Goal: Task Accomplishment & Management: Use online tool/utility

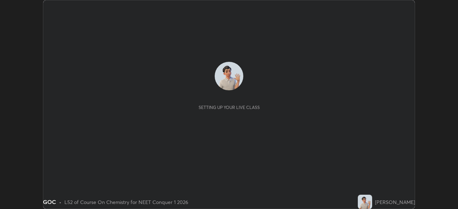
scroll to position [209, 457]
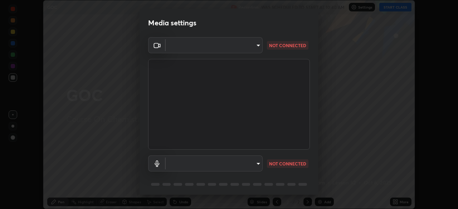
type input "bbfd6cf7026d504dd468edf870e60777175f15071da0e6f82e0d5b970fd68df4"
type input "b1bab7d63859cab71b7881bf805662d78c3c5fc770a40798e2f916984892b12a"
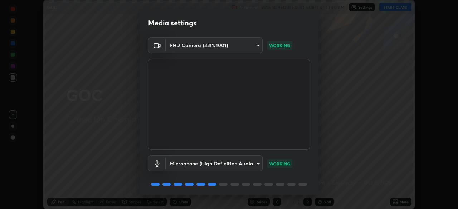
scroll to position [25, 0]
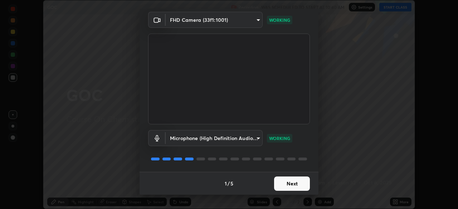
click at [296, 189] on button "Next" at bounding box center [292, 184] width 36 height 14
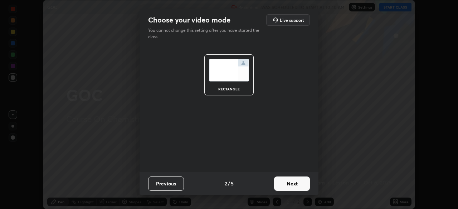
scroll to position [0, 0]
click at [296, 186] on button "Next" at bounding box center [292, 184] width 36 height 14
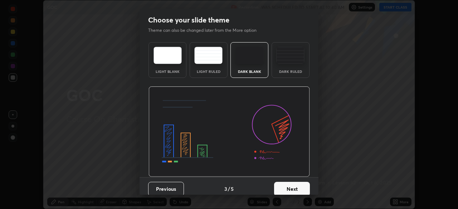
click at [296, 184] on button "Next" at bounding box center [292, 189] width 36 height 14
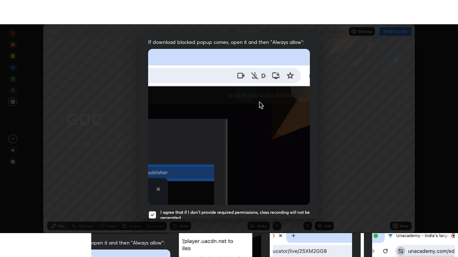
scroll to position [171, 0]
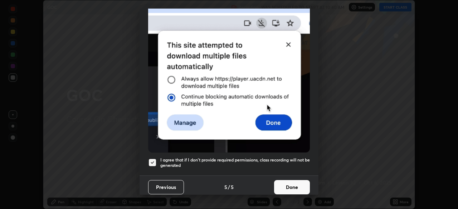
click at [291, 184] on button "Done" at bounding box center [292, 187] width 36 height 14
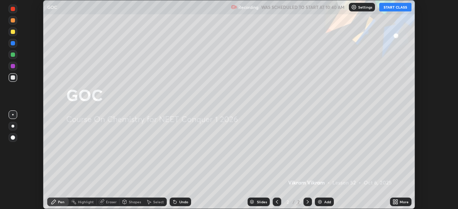
click at [393, 9] on button "START CLASS" at bounding box center [395, 7] width 32 height 9
click at [325, 200] on div "Add" at bounding box center [327, 202] width 7 height 4
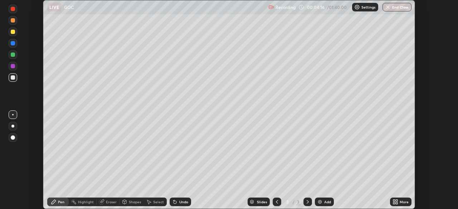
click at [13, 55] on div at bounding box center [13, 55] width 4 height 4
click at [182, 201] on div "Undo" at bounding box center [183, 202] width 9 height 4
click at [186, 200] on div "Undo" at bounding box center [183, 202] width 9 height 4
click at [318, 205] on div "Add" at bounding box center [324, 202] width 19 height 9
click at [173, 201] on icon at bounding box center [173, 200] width 1 height 1
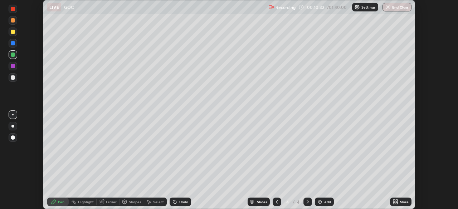
click at [177, 202] on div "Undo" at bounding box center [179, 202] width 21 height 9
click at [13, 32] on div at bounding box center [13, 32] width 4 height 4
click at [106, 202] on div "Eraser" at bounding box center [111, 202] width 11 height 4
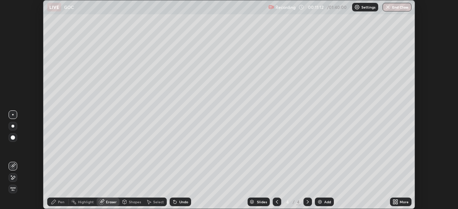
click at [60, 203] on div "Pen" at bounding box center [61, 202] width 6 height 4
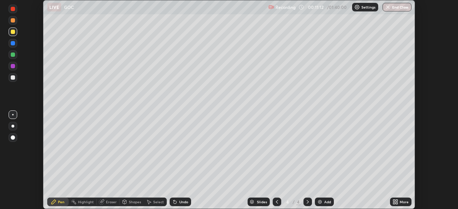
click at [13, 79] on div at bounding box center [13, 77] width 4 height 4
click at [107, 203] on div "Eraser" at bounding box center [111, 202] width 11 height 4
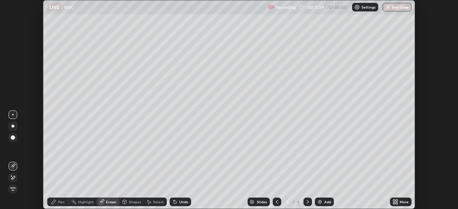
click at [130, 201] on div "Shapes" at bounding box center [135, 202] width 12 height 4
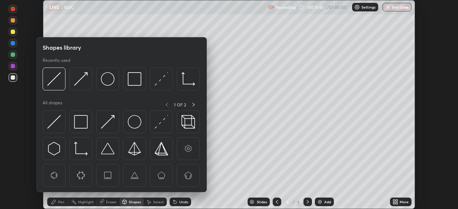
click at [108, 202] on div "Eraser" at bounding box center [111, 202] width 11 height 4
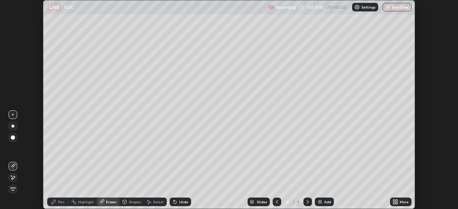
click at [104, 206] on div "Eraser" at bounding box center [108, 202] width 23 height 9
click at [17, 187] on div "Erase all" at bounding box center [13, 189] width 9 height 9
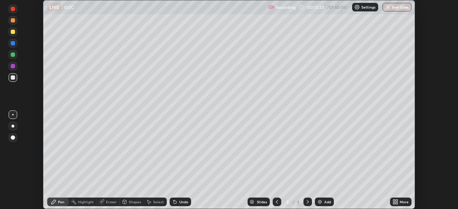
click at [13, 55] on div at bounding box center [13, 55] width 4 height 4
click at [179, 204] on div "Undo" at bounding box center [183, 202] width 9 height 4
click at [177, 203] on div "Undo" at bounding box center [179, 202] width 21 height 9
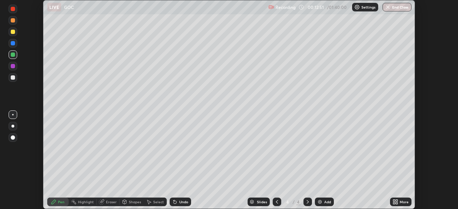
click at [178, 203] on div "Undo" at bounding box center [179, 202] width 21 height 9
click at [179, 203] on div "Undo" at bounding box center [183, 202] width 9 height 4
click at [179, 202] on div "Undo" at bounding box center [183, 202] width 9 height 4
click at [179, 203] on div "Undo" at bounding box center [183, 202] width 9 height 4
click at [13, 32] on div at bounding box center [13, 32] width 4 height 4
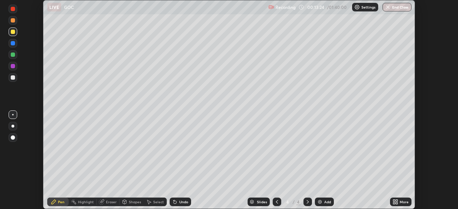
click at [14, 31] on div at bounding box center [13, 32] width 4 height 4
click at [105, 203] on div "Eraser" at bounding box center [108, 202] width 23 height 9
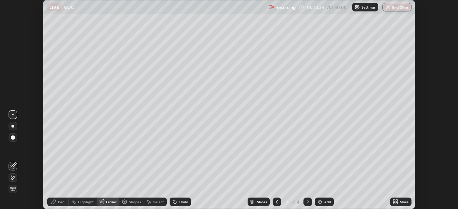
click at [59, 203] on div "Pen" at bounding box center [61, 202] width 6 height 4
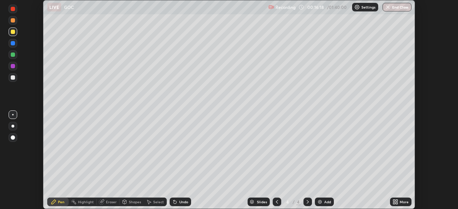
click at [15, 58] on div at bounding box center [13, 54] width 9 height 9
click at [10, 77] on div at bounding box center [13, 77] width 9 height 9
click at [173, 201] on icon at bounding box center [174, 202] width 3 height 3
click at [174, 203] on icon at bounding box center [174, 202] width 3 height 3
click at [174, 202] on icon at bounding box center [174, 202] width 3 height 3
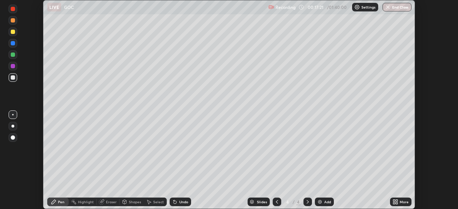
click at [176, 206] on div "Undo" at bounding box center [179, 202] width 21 height 9
click at [178, 205] on div "Undo" at bounding box center [179, 202] width 21 height 9
click at [177, 203] on icon at bounding box center [175, 202] width 6 height 6
click at [177, 203] on div "Undo" at bounding box center [179, 202] width 21 height 9
click at [177, 202] on icon at bounding box center [175, 202] width 6 height 6
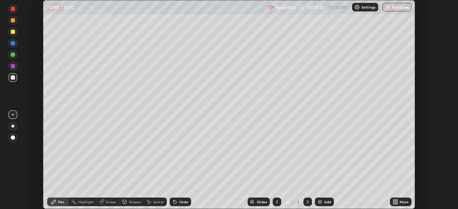
click at [176, 202] on icon at bounding box center [175, 202] width 6 height 6
click at [175, 202] on icon at bounding box center [175, 202] width 6 height 6
click at [12, 55] on div at bounding box center [13, 55] width 4 height 4
click at [11, 77] on div at bounding box center [13, 77] width 4 height 4
click at [13, 66] on div at bounding box center [13, 66] width 4 height 4
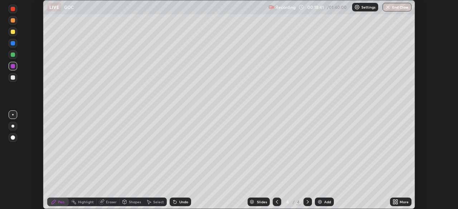
click at [107, 202] on div "Eraser" at bounding box center [111, 202] width 11 height 4
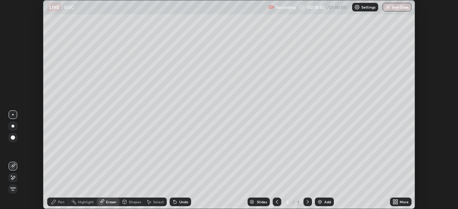
click at [14, 177] on icon at bounding box center [13, 178] width 6 height 6
click at [57, 203] on div "Pen" at bounding box center [57, 202] width 21 height 9
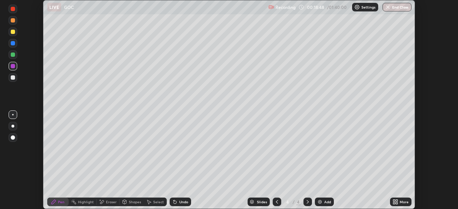
click at [13, 76] on div at bounding box center [13, 77] width 4 height 4
click at [11, 21] on div at bounding box center [13, 20] width 4 height 4
click at [13, 43] on div at bounding box center [13, 43] width 4 height 4
click at [177, 203] on div "Undo" at bounding box center [179, 202] width 21 height 9
click at [178, 205] on div "Undo" at bounding box center [179, 202] width 21 height 9
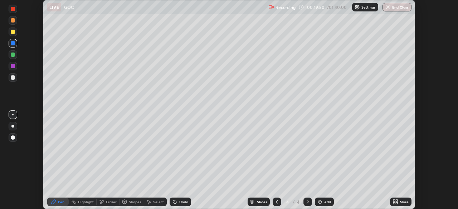
click at [178, 206] on div "Undo" at bounding box center [179, 202] width 21 height 9
click at [179, 206] on div "Undo" at bounding box center [179, 202] width 21 height 9
click at [180, 206] on div "Undo" at bounding box center [179, 202] width 21 height 9
click at [320, 200] on img at bounding box center [320, 202] width 6 height 6
click at [13, 78] on div at bounding box center [13, 77] width 4 height 4
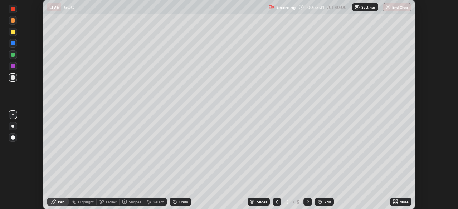
click at [173, 202] on icon at bounding box center [174, 202] width 3 height 3
click at [14, 44] on div at bounding box center [13, 43] width 4 height 4
click at [13, 66] on div at bounding box center [13, 66] width 4 height 4
click at [179, 201] on div "Undo" at bounding box center [183, 202] width 9 height 4
click at [174, 202] on icon at bounding box center [174, 202] width 3 height 3
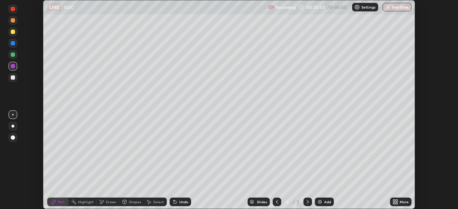
click at [176, 201] on icon at bounding box center [175, 202] width 6 height 6
click at [319, 202] on img at bounding box center [320, 202] width 6 height 6
click at [11, 78] on div at bounding box center [13, 77] width 4 height 4
click at [11, 56] on div at bounding box center [13, 55] width 4 height 4
click at [12, 34] on div at bounding box center [13, 32] width 4 height 4
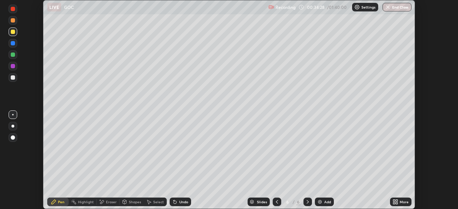
click at [13, 45] on div at bounding box center [13, 43] width 4 height 4
click at [175, 203] on icon at bounding box center [175, 202] width 6 height 6
click at [107, 204] on div "Eraser" at bounding box center [108, 202] width 23 height 9
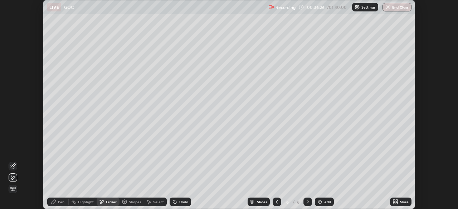
click at [54, 202] on icon at bounding box center [53, 202] width 4 height 4
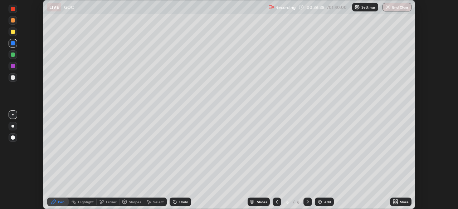
click at [174, 202] on icon at bounding box center [174, 202] width 3 height 3
click at [176, 199] on icon at bounding box center [175, 202] width 6 height 6
click at [178, 199] on div "Undo" at bounding box center [179, 202] width 21 height 9
click at [12, 55] on div at bounding box center [13, 55] width 4 height 4
click at [14, 64] on div at bounding box center [13, 66] width 4 height 4
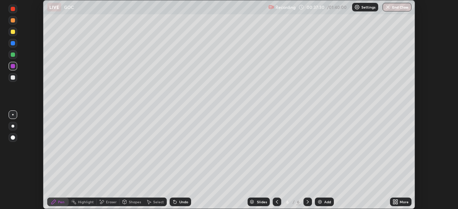
click at [182, 202] on div "Undo" at bounding box center [183, 202] width 9 height 4
click at [12, 56] on div at bounding box center [13, 55] width 4 height 4
click at [108, 200] on div "Eraser" at bounding box center [111, 202] width 11 height 4
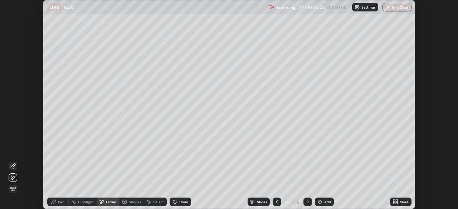
click at [59, 203] on div "Pen" at bounding box center [61, 202] width 6 height 4
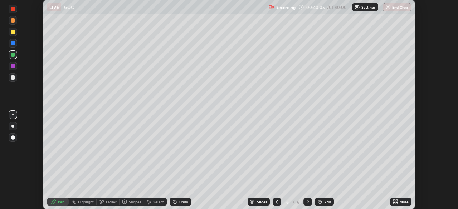
click at [15, 79] on div at bounding box center [13, 77] width 9 height 9
click at [12, 67] on div at bounding box center [13, 66] width 4 height 4
click at [13, 35] on div at bounding box center [13, 32] width 9 height 9
click at [179, 203] on div "Undo" at bounding box center [183, 202] width 9 height 4
click at [11, 79] on div at bounding box center [13, 77] width 4 height 4
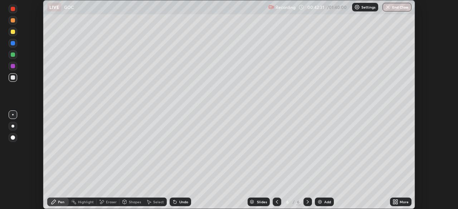
click at [122, 196] on div "Shapes" at bounding box center [131, 202] width 24 height 14
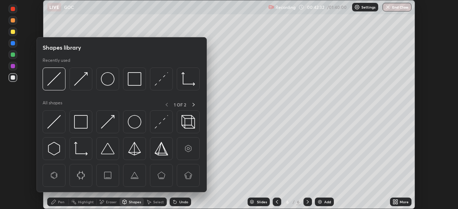
click at [51, 198] on div "Pen" at bounding box center [57, 202] width 21 height 9
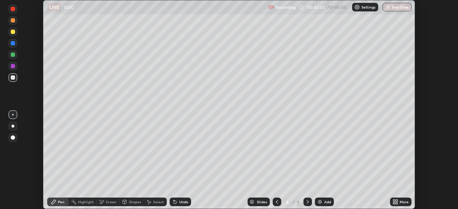
click at [56, 201] on div "Pen" at bounding box center [57, 202] width 21 height 9
click at [122, 195] on div "Shapes" at bounding box center [131, 202] width 24 height 14
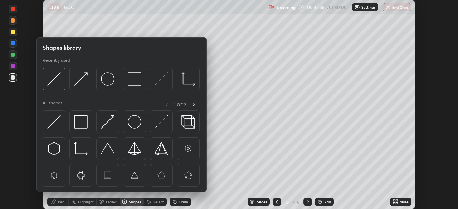
click at [53, 202] on icon at bounding box center [53, 202] width 4 height 4
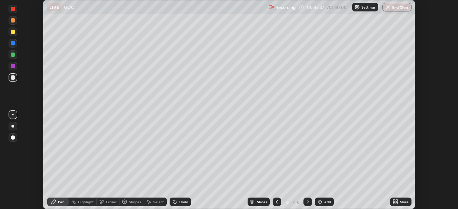
click at [102, 195] on div "Eraser" at bounding box center [108, 202] width 23 height 14
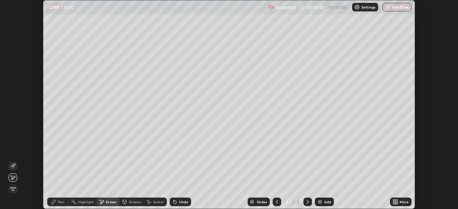
click at [177, 203] on icon at bounding box center [175, 202] width 6 height 6
click at [54, 200] on icon at bounding box center [53, 202] width 4 height 4
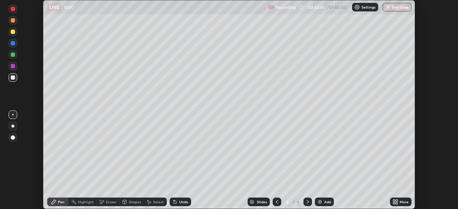
click at [99, 196] on div "Eraser" at bounding box center [108, 202] width 23 height 14
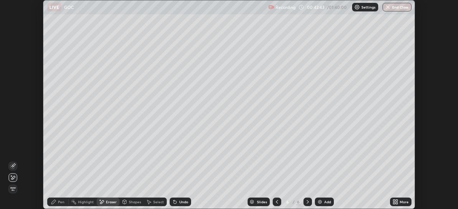
click at [54, 201] on icon at bounding box center [53, 202] width 4 height 4
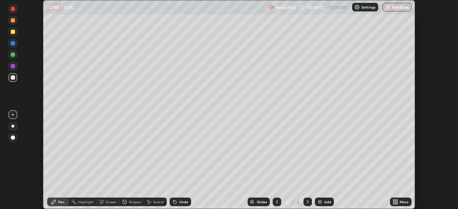
click at [320, 203] on img at bounding box center [320, 202] width 6 height 6
click at [10, 44] on div at bounding box center [13, 43] width 9 height 9
click at [173, 201] on icon at bounding box center [173, 200] width 1 height 1
click at [108, 204] on div "Eraser" at bounding box center [108, 202] width 23 height 9
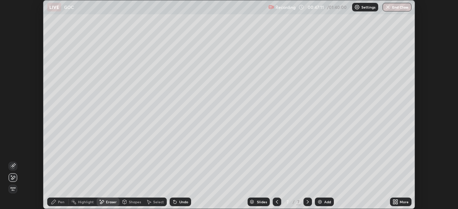
click at [58, 202] on div "Pen" at bounding box center [61, 202] width 6 height 4
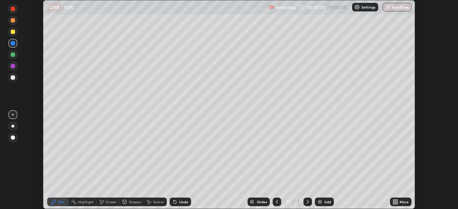
click at [14, 77] on div at bounding box center [13, 77] width 4 height 4
click at [178, 204] on div "Undo" at bounding box center [179, 202] width 21 height 9
click at [11, 66] on div at bounding box center [13, 66] width 4 height 4
click at [317, 202] on img at bounding box center [320, 202] width 6 height 6
click at [11, 32] on div at bounding box center [13, 32] width 4 height 4
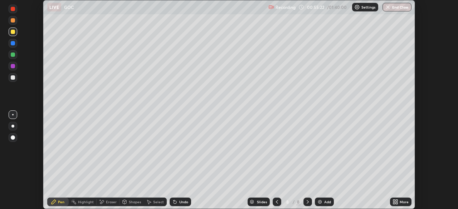
click at [29, 87] on div "Setting up your live class" at bounding box center [229, 104] width 458 height 209
click at [14, 56] on div at bounding box center [13, 55] width 4 height 4
click at [13, 78] on div at bounding box center [13, 77] width 4 height 4
click at [320, 202] on img at bounding box center [320, 202] width 6 height 6
click at [9, 34] on div at bounding box center [13, 32] width 9 height 9
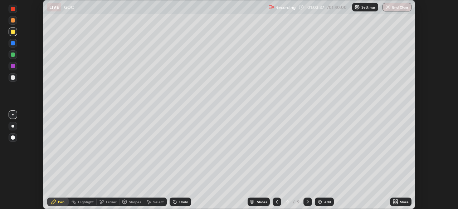
click at [13, 20] on div at bounding box center [13, 20] width 4 height 4
click at [178, 205] on div "Undo" at bounding box center [179, 202] width 21 height 9
click at [322, 203] on div "Add" at bounding box center [324, 202] width 19 height 9
click at [12, 80] on div at bounding box center [13, 77] width 9 height 9
click at [14, 33] on div at bounding box center [13, 32] width 4 height 4
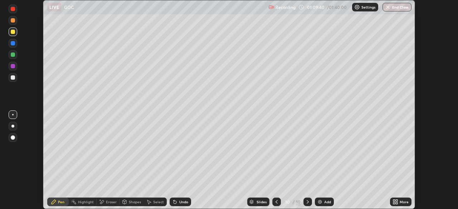
click at [111, 203] on div "Eraser" at bounding box center [111, 202] width 11 height 4
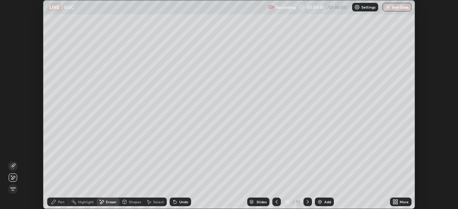
click at [54, 202] on icon at bounding box center [53, 202] width 4 height 4
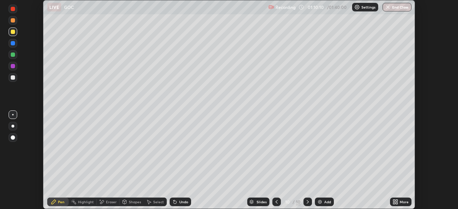
click at [179, 200] on div "Undo" at bounding box center [183, 202] width 9 height 4
click at [16, 77] on div at bounding box center [13, 77] width 9 height 9
click at [318, 202] on img at bounding box center [320, 202] width 6 height 6
click at [12, 55] on div at bounding box center [13, 55] width 4 height 4
click at [13, 78] on div at bounding box center [13, 77] width 4 height 4
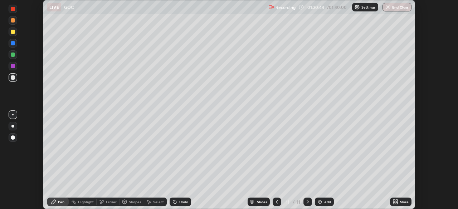
click at [318, 201] on img at bounding box center [320, 202] width 6 height 6
click at [178, 199] on div "Undo" at bounding box center [179, 202] width 21 height 9
click at [133, 203] on div "Shapes" at bounding box center [135, 202] width 12 height 4
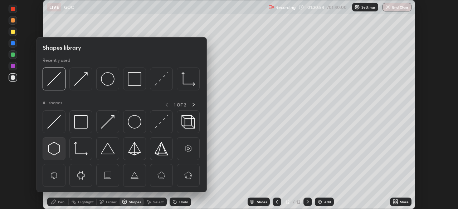
click at [60, 150] on img at bounding box center [54, 149] width 14 height 14
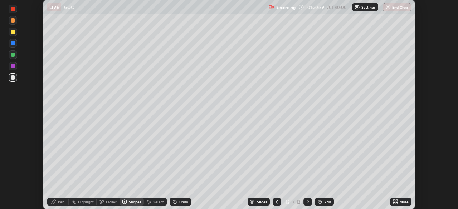
click at [83, 202] on div "Highlight" at bounding box center [86, 202] width 16 height 4
click at [179, 203] on div "Undo" at bounding box center [183, 202] width 9 height 4
click at [180, 205] on div "Undo" at bounding box center [179, 202] width 21 height 9
click at [177, 203] on div "Undo" at bounding box center [179, 202] width 21 height 9
click at [132, 203] on div "Shapes" at bounding box center [135, 202] width 12 height 4
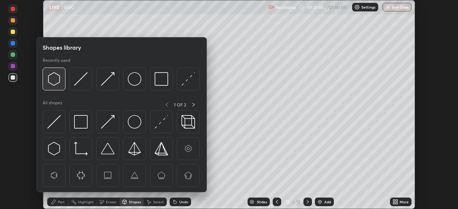
click at [55, 83] on img at bounding box center [54, 79] width 14 height 14
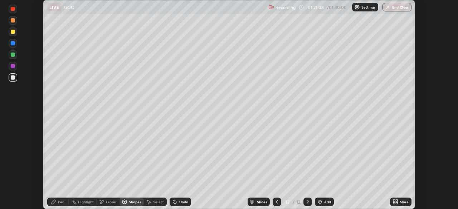
click at [60, 204] on div "Pen" at bounding box center [57, 202] width 21 height 9
click at [130, 200] on div "Shapes" at bounding box center [135, 202] width 12 height 4
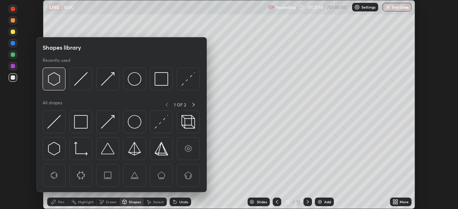
click at [56, 83] on img at bounding box center [54, 79] width 14 height 14
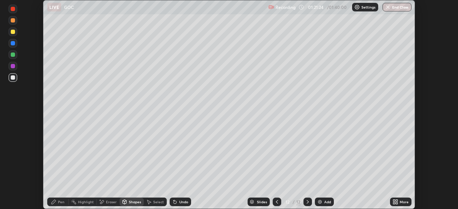
click at [60, 204] on div "Pen" at bounding box center [61, 202] width 6 height 4
click at [180, 200] on div "Undo" at bounding box center [183, 202] width 9 height 4
click at [156, 205] on div "Select" at bounding box center [155, 202] width 23 height 9
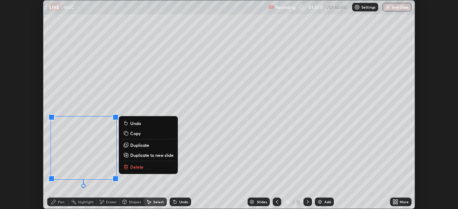
click at [196, 157] on div "0 ° Undo Copy Duplicate Duplicate to new slide Delete" at bounding box center [228, 104] width 371 height 208
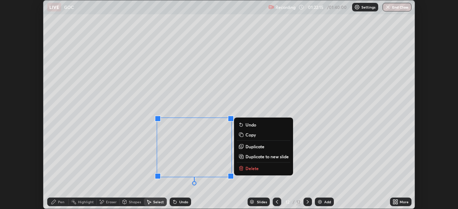
click at [48, 185] on div "0 ° Undo Copy Duplicate Duplicate to new slide Delete" at bounding box center [228, 104] width 371 height 208
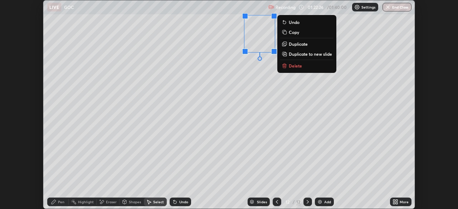
click at [360, 99] on div "0 ° Undo Copy Duplicate Duplicate to new slide Delete" at bounding box center [228, 104] width 371 height 208
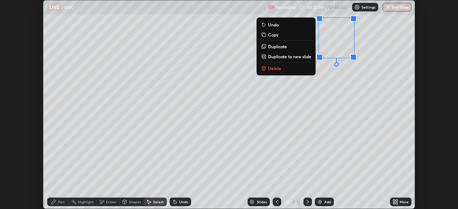
click at [277, 36] on button "Copy" at bounding box center [285, 34] width 53 height 9
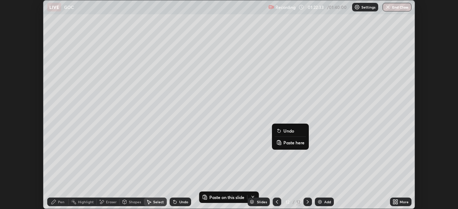
click at [287, 144] on p "Paste here" at bounding box center [293, 143] width 21 height 6
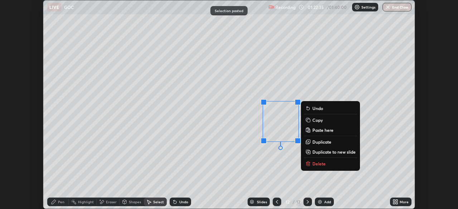
click at [375, 135] on div "0 ° Undo Copy Paste here Duplicate Duplicate to new slide Delete" at bounding box center [228, 104] width 371 height 208
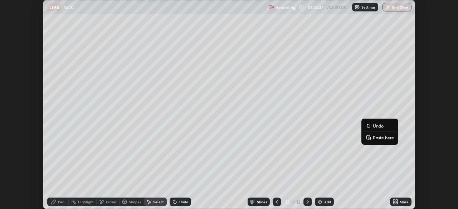
click at [375, 139] on p "Paste here" at bounding box center [382, 138] width 21 height 6
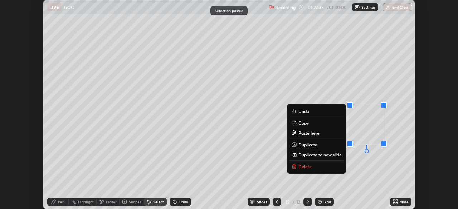
click at [331, 152] on p "Duplicate to new slide" at bounding box center [319, 155] width 43 height 6
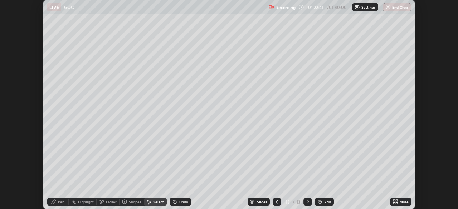
click at [184, 202] on div "Undo" at bounding box center [183, 202] width 9 height 4
click at [183, 202] on div "Undo" at bounding box center [183, 202] width 9 height 4
click at [275, 201] on icon at bounding box center [277, 202] width 6 height 6
click at [109, 202] on div "Eraser" at bounding box center [111, 202] width 11 height 4
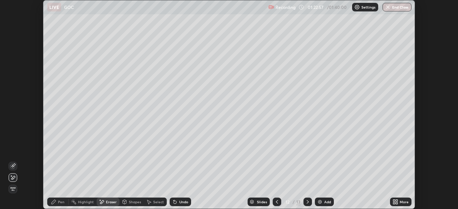
click at [60, 203] on div "Pen" at bounding box center [61, 202] width 6 height 4
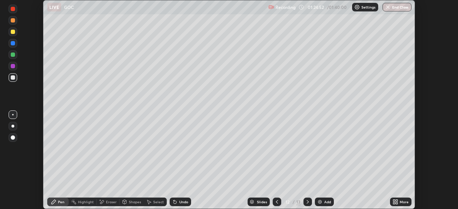
click at [13, 32] on div at bounding box center [13, 32] width 4 height 4
click at [174, 203] on icon at bounding box center [174, 202] width 3 height 3
click at [173, 201] on icon at bounding box center [173, 200] width 1 height 1
click at [171, 206] on div "Undo" at bounding box center [179, 202] width 21 height 9
click at [175, 201] on icon at bounding box center [175, 202] width 6 height 6
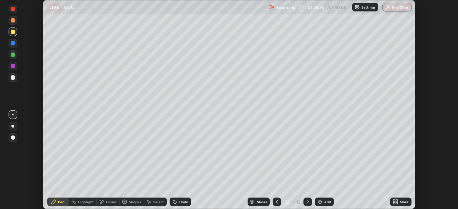
click at [173, 201] on icon at bounding box center [173, 200] width 1 height 1
click at [318, 202] on img at bounding box center [320, 202] width 6 height 6
click at [319, 204] on img at bounding box center [320, 202] width 6 height 6
click at [321, 201] on img at bounding box center [320, 202] width 6 height 6
click at [396, 203] on icon at bounding box center [396, 203] width 2 height 2
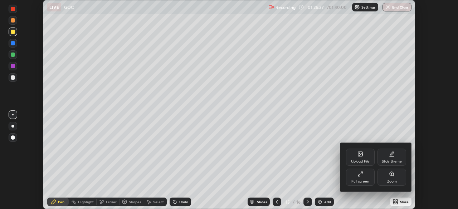
click at [361, 178] on div "Full screen" at bounding box center [360, 177] width 29 height 17
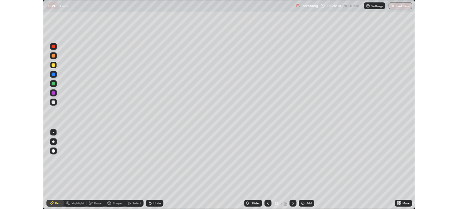
scroll to position [257, 458]
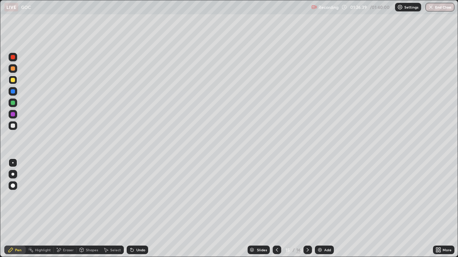
click at [277, 209] on icon at bounding box center [277, 250] width 6 height 6
click at [275, 209] on icon at bounding box center [277, 250] width 6 height 6
click at [276, 209] on icon at bounding box center [277, 250] width 2 height 4
click at [441, 209] on div "More" at bounding box center [442, 250] width 21 height 9
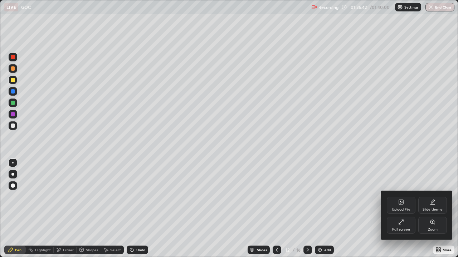
click at [398, 209] on div "Full screen" at bounding box center [401, 230] width 18 height 4
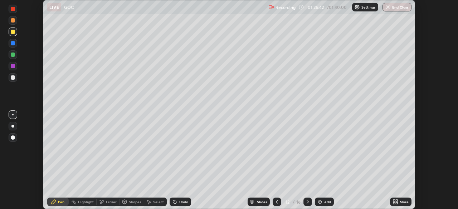
scroll to position [35534, 35285]
click at [180, 201] on div "Undo" at bounding box center [183, 202] width 9 height 4
click at [186, 199] on div "Undo" at bounding box center [179, 202] width 21 height 9
click at [14, 65] on div at bounding box center [13, 66] width 4 height 4
click at [11, 56] on div at bounding box center [13, 55] width 4 height 4
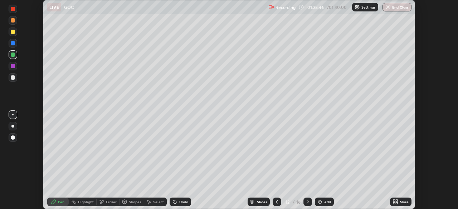
click at [173, 201] on icon at bounding box center [173, 200] width 1 height 1
click at [177, 201] on div "Undo" at bounding box center [179, 202] width 21 height 9
click at [176, 201] on icon at bounding box center [175, 202] width 6 height 6
click at [179, 201] on div "Undo" at bounding box center [183, 202] width 9 height 4
click at [276, 206] on div at bounding box center [276, 202] width 9 height 14
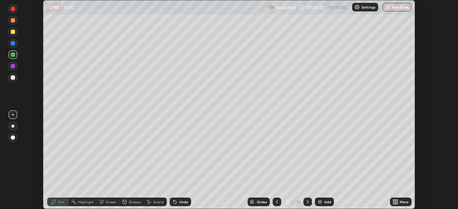
click at [307, 202] on icon at bounding box center [308, 202] width 6 height 6
click at [183, 205] on div "Undo" at bounding box center [179, 202] width 21 height 9
click at [182, 201] on div "Undo" at bounding box center [183, 202] width 9 height 4
click at [303, 202] on div at bounding box center [307, 202] width 9 height 9
click at [174, 202] on icon at bounding box center [174, 202] width 3 height 3
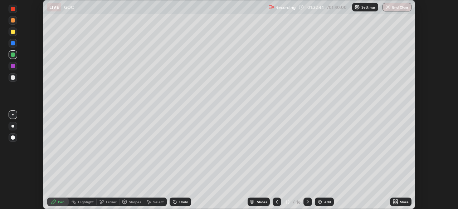
click at [179, 201] on div "Undo" at bounding box center [183, 202] width 9 height 4
click at [13, 78] on div at bounding box center [13, 77] width 4 height 4
click at [108, 204] on div "Eraser" at bounding box center [108, 202] width 23 height 9
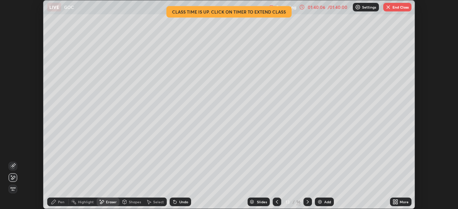
click at [276, 202] on icon at bounding box center [277, 202] width 6 height 6
click at [308, 204] on icon at bounding box center [308, 202] width 6 height 6
click at [174, 202] on icon at bounding box center [174, 202] width 3 height 3
click at [53, 202] on icon at bounding box center [53, 202] width 4 height 4
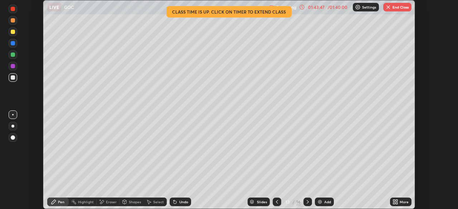
click at [396, 8] on button "End Class" at bounding box center [397, 7] width 28 height 9
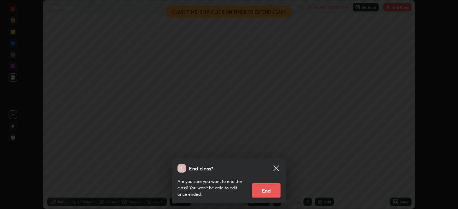
click at [266, 194] on button "End" at bounding box center [266, 190] width 29 height 14
